Goal: Task Accomplishment & Management: Manage account settings

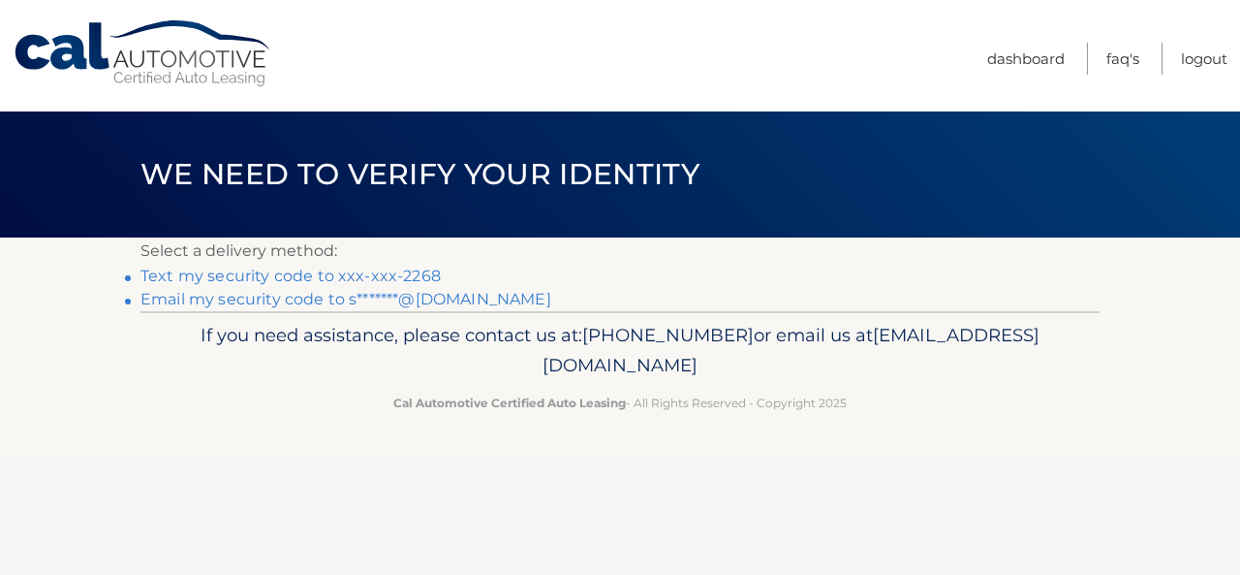
click at [270, 274] on link "Text my security code to xxx-xxx-2268" at bounding box center [291, 275] width 300 height 18
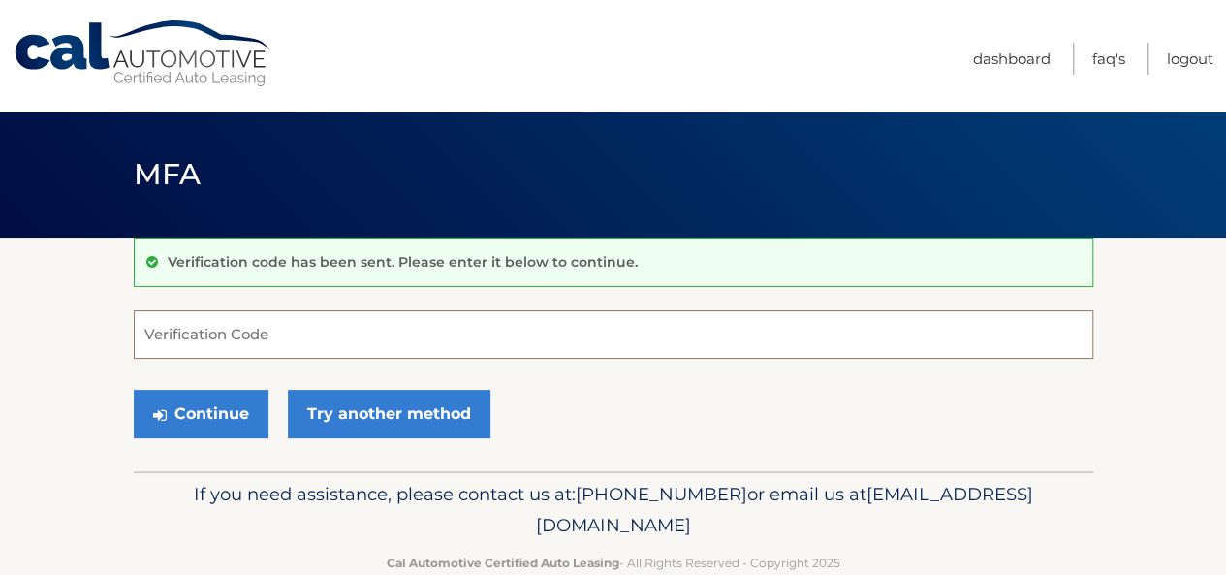
click at [267, 327] on input "Verification Code" at bounding box center [613, 334] width 959 height 48
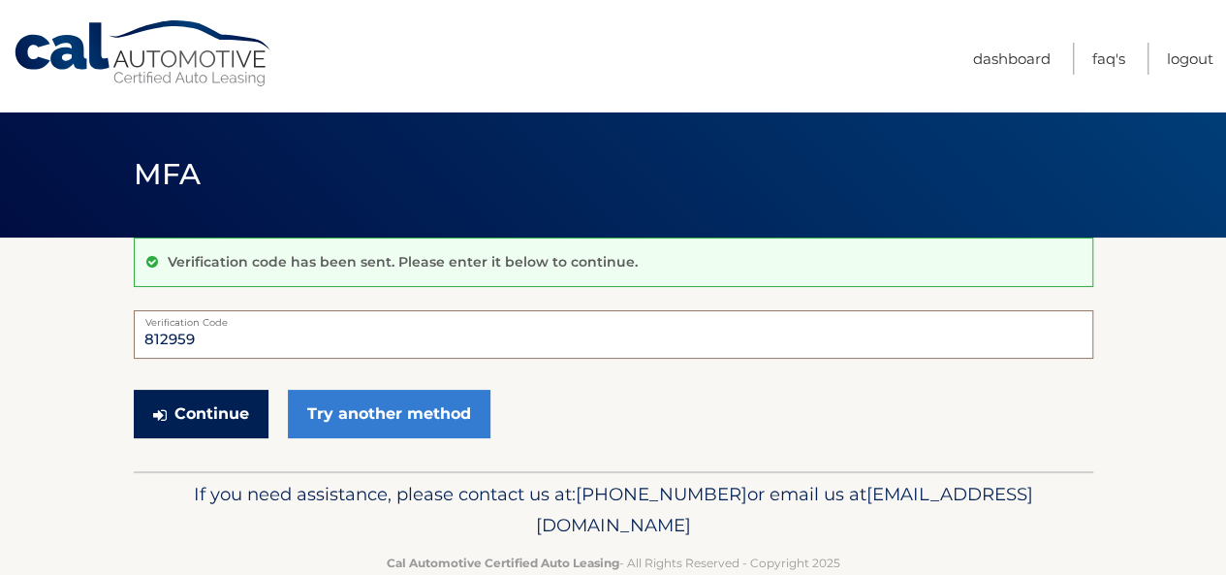
type input "812959"
click at [191, 412] on button "Continue" at bounding box center [201, 414] width 135 height 48
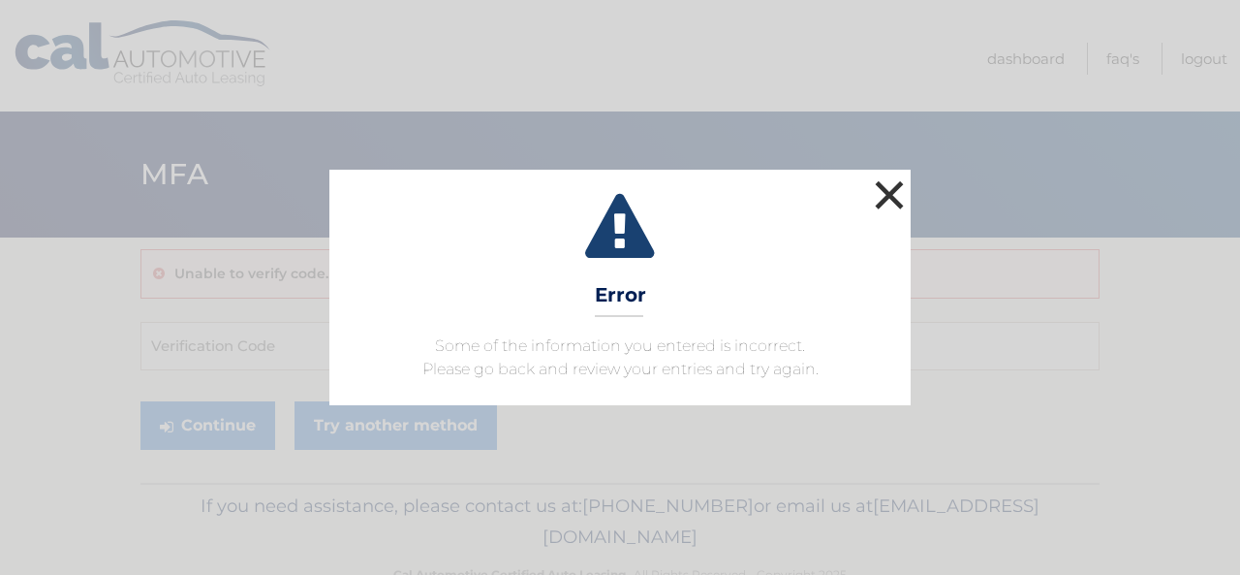
click at [886, 194] on button "×" at bounding box center [889, 194] width 39 height 39
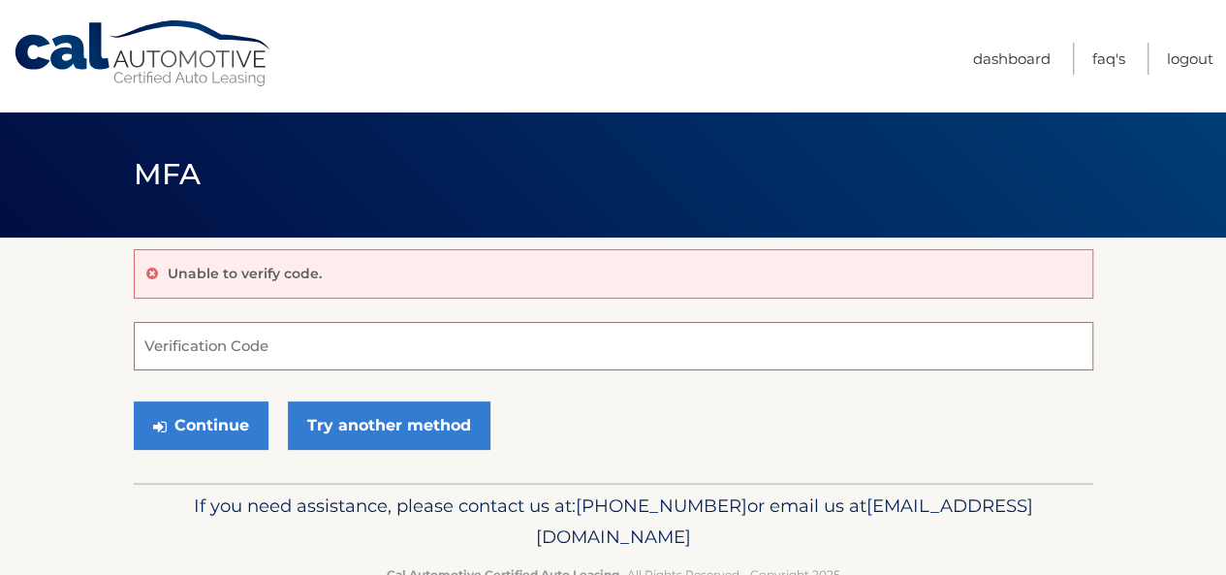
click at [548, 336] on input "Verification Code" at bounding box center [613, 346] width 959 height 48
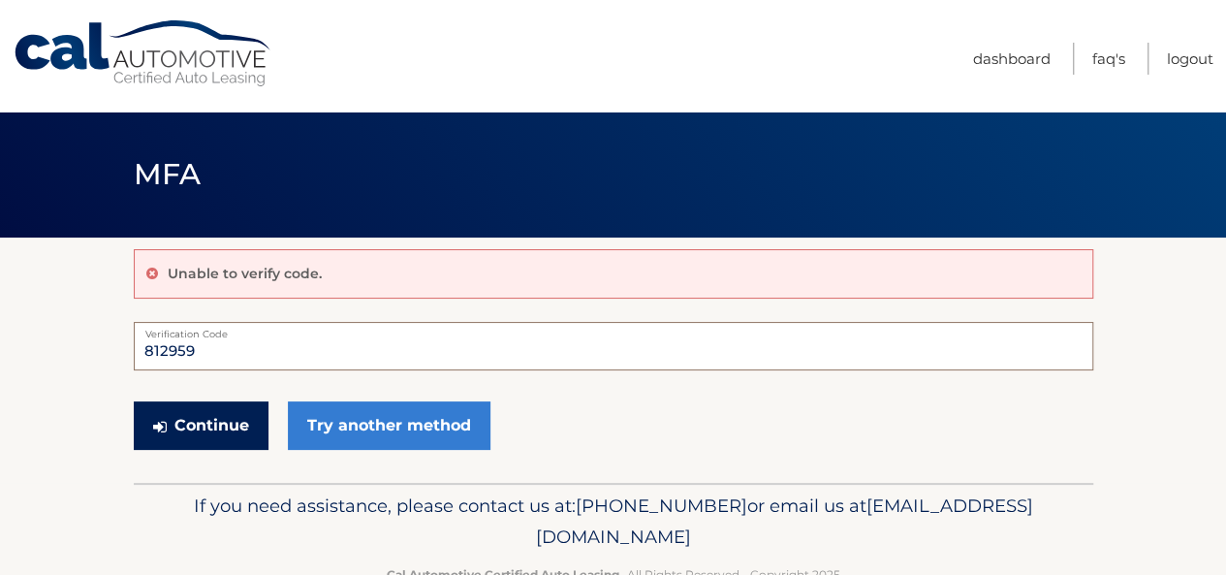
type input "812959"
click at [171, 422] on button "Continue" at bounding box center [201, 425] width 135 height 48
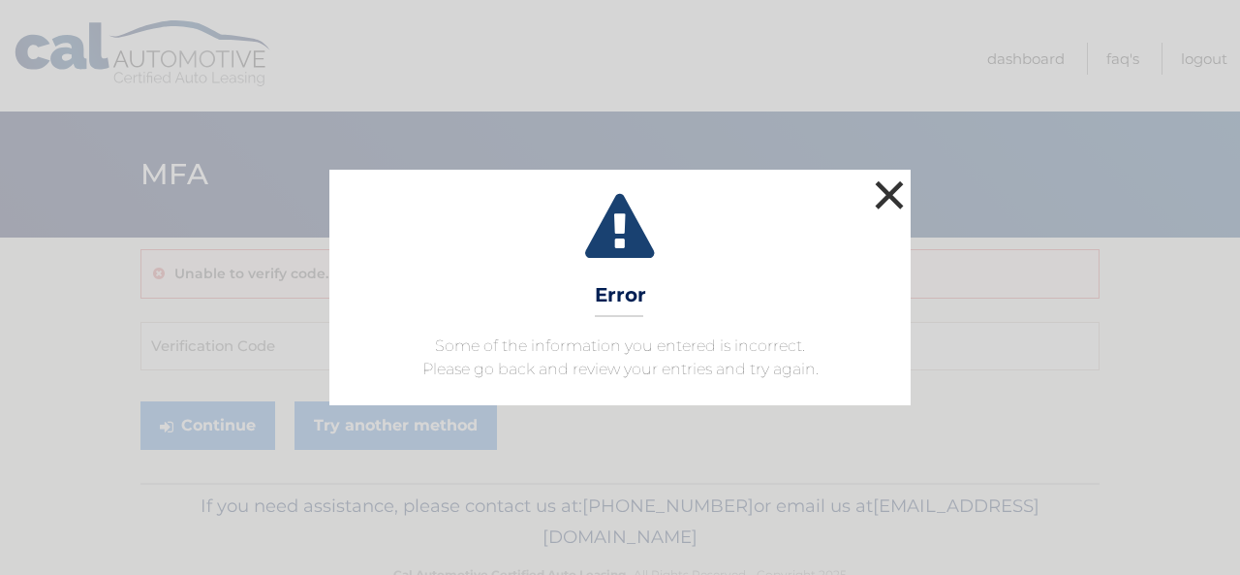
click at [889, 194] on button "×" at bounding box center [889, 194] width 39 height 39
click at [888, 195] on button "×" at bounding box center [889, 194] width 39 height 39
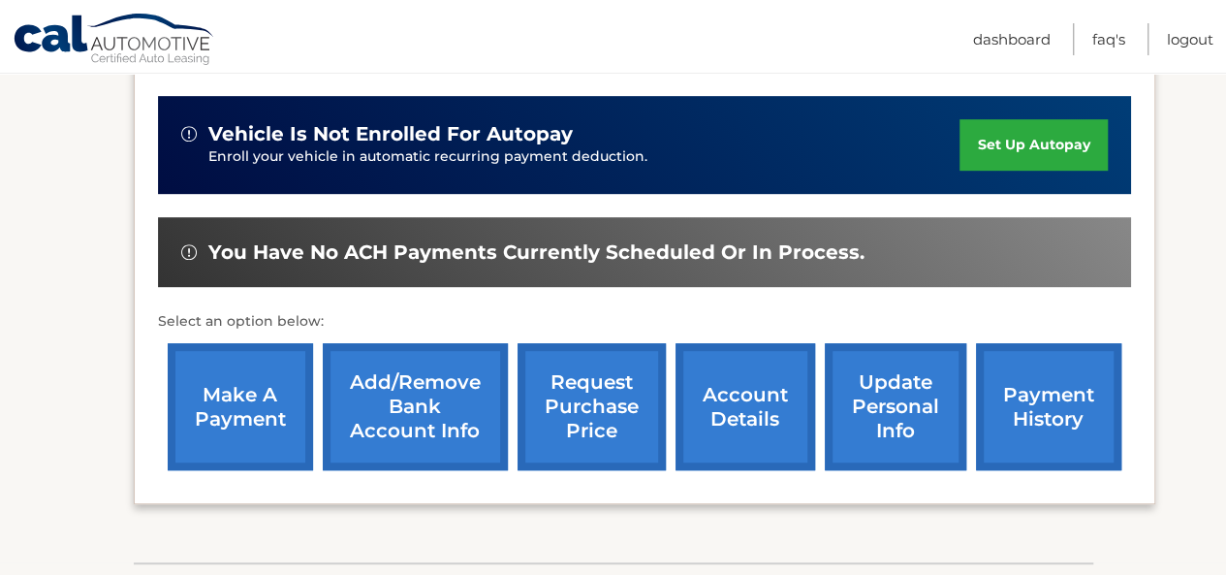
scroll to position [467, 0]
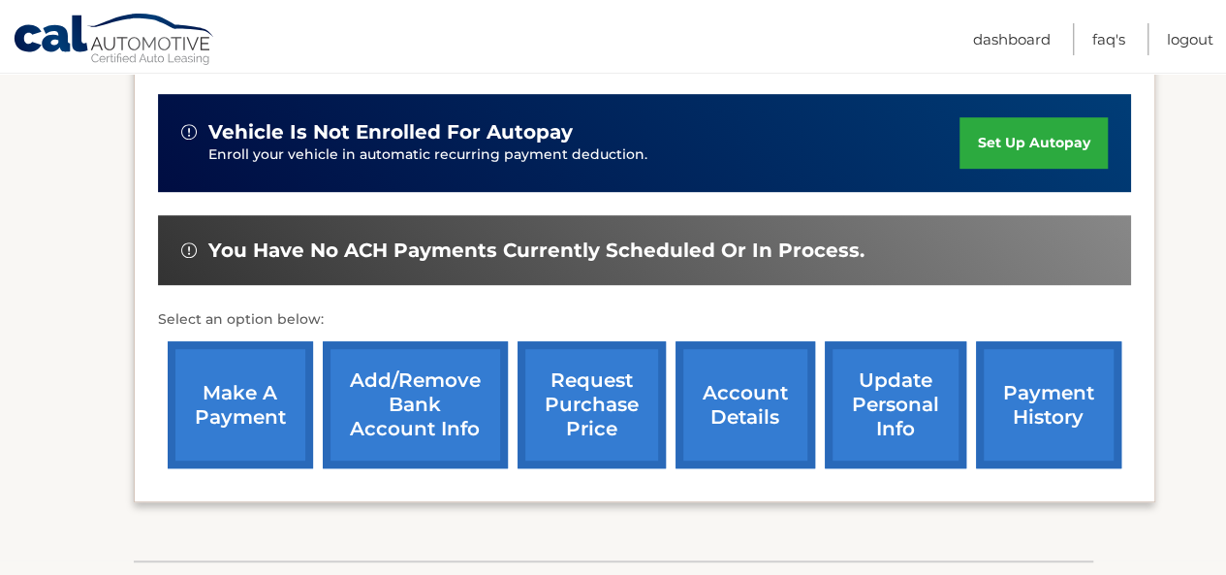
click at [738, 427] on link "account details" at bounding box center [745, 404] width 140 height 127
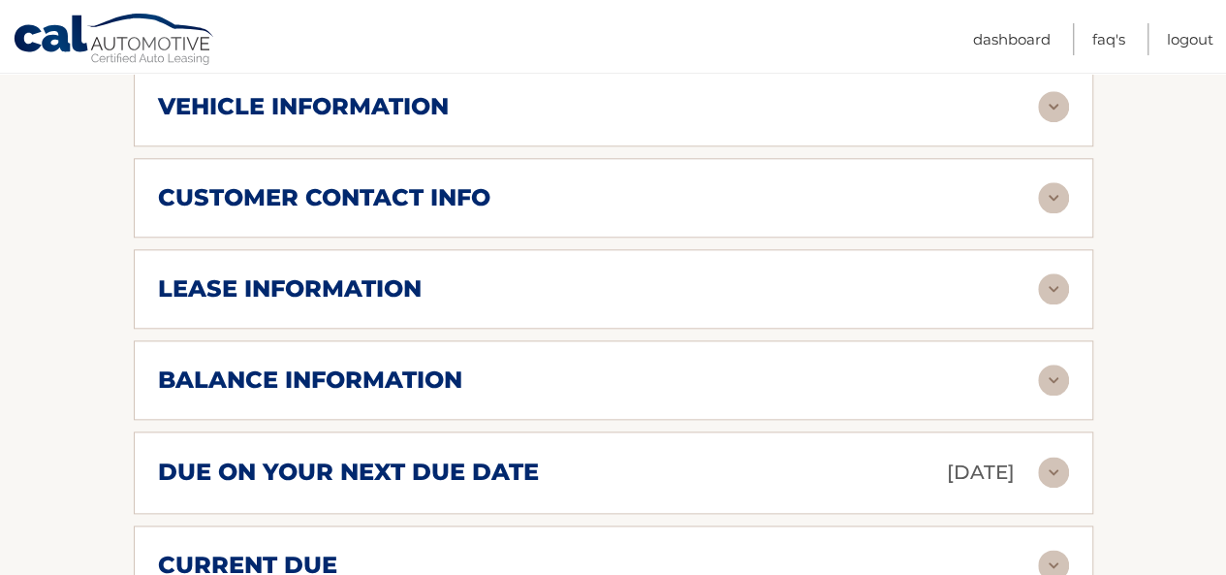
scroll to position [950, 0]
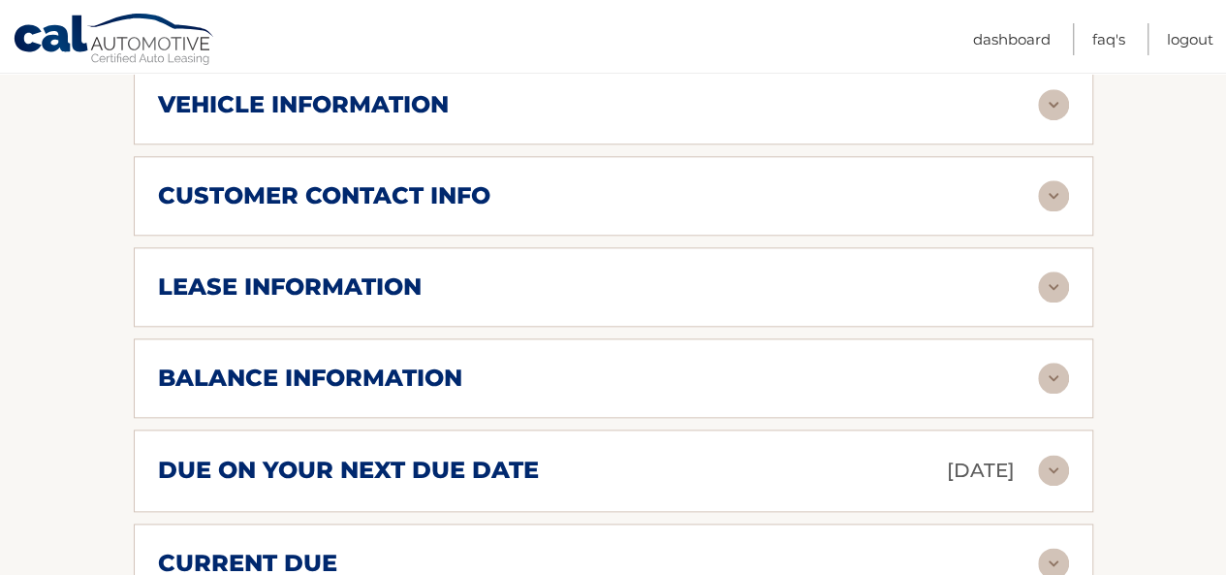
click at [819, 458] on div "due on your next due date [DATE]" at bounding box center [598, 470] width 880 height 34
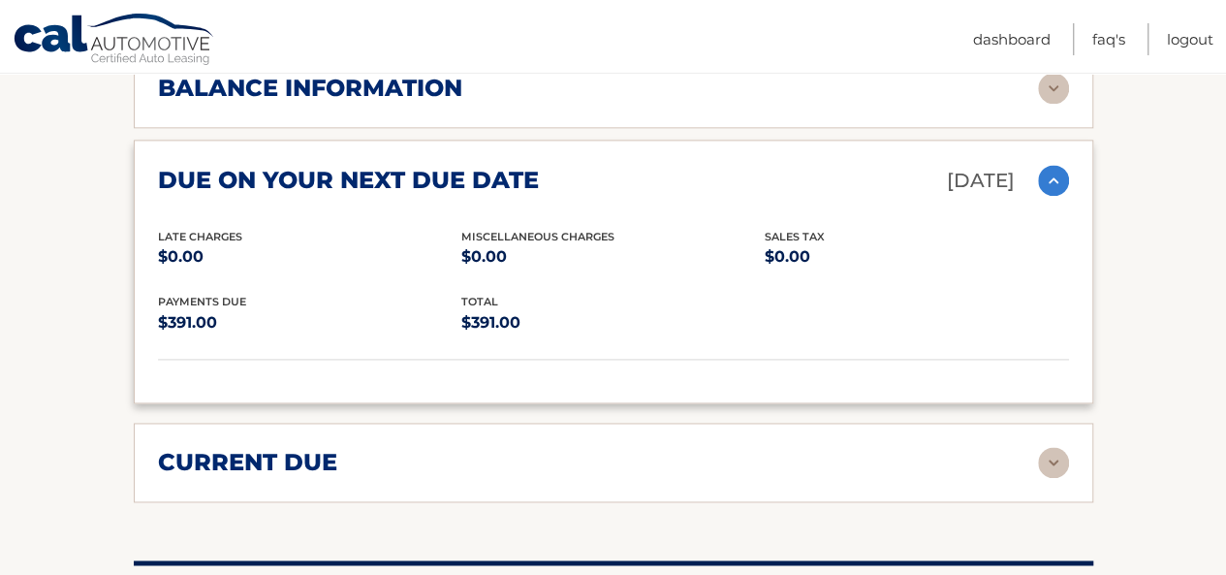
scroll to position [1242, 0]
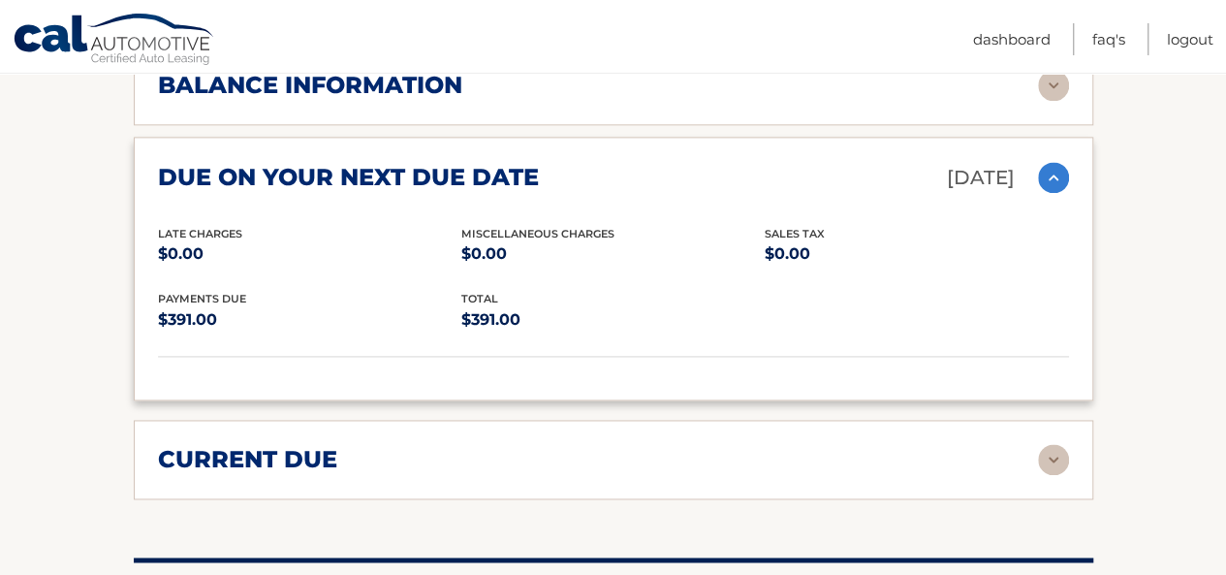
click at [1049, 457] on img at bounding box center [1053, 459] width 31 height 31
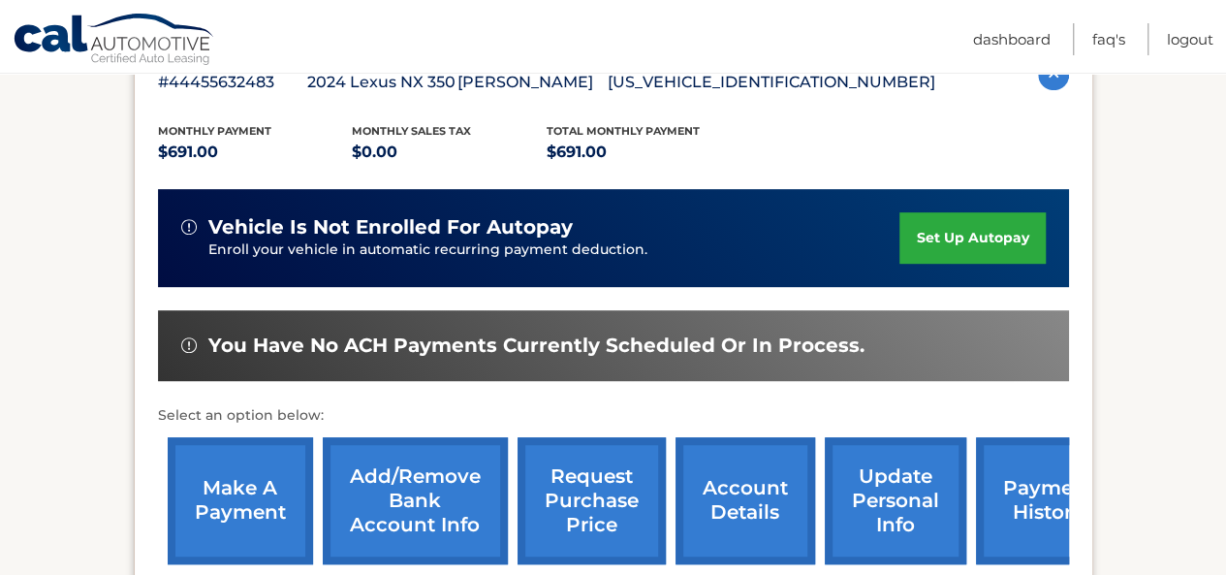
scroll to position [266, 0]
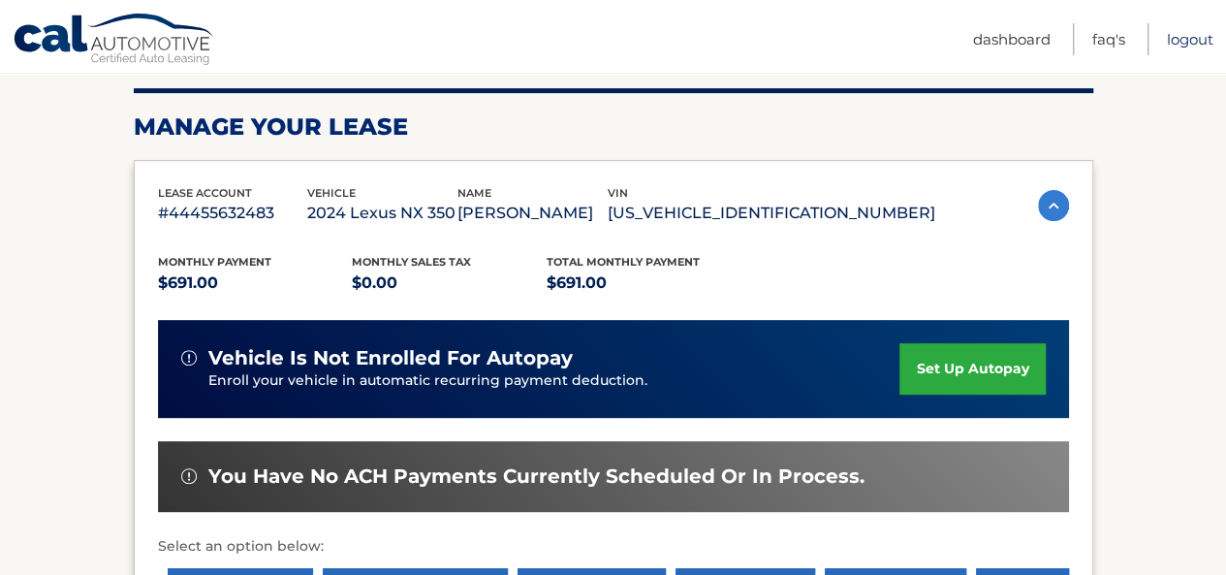
click at [1189, 38] on link "Logout" at bounding box center [1190, 39] width 47 height 32
